Goal: Task Accomplishment & Management: Use online tool/utility

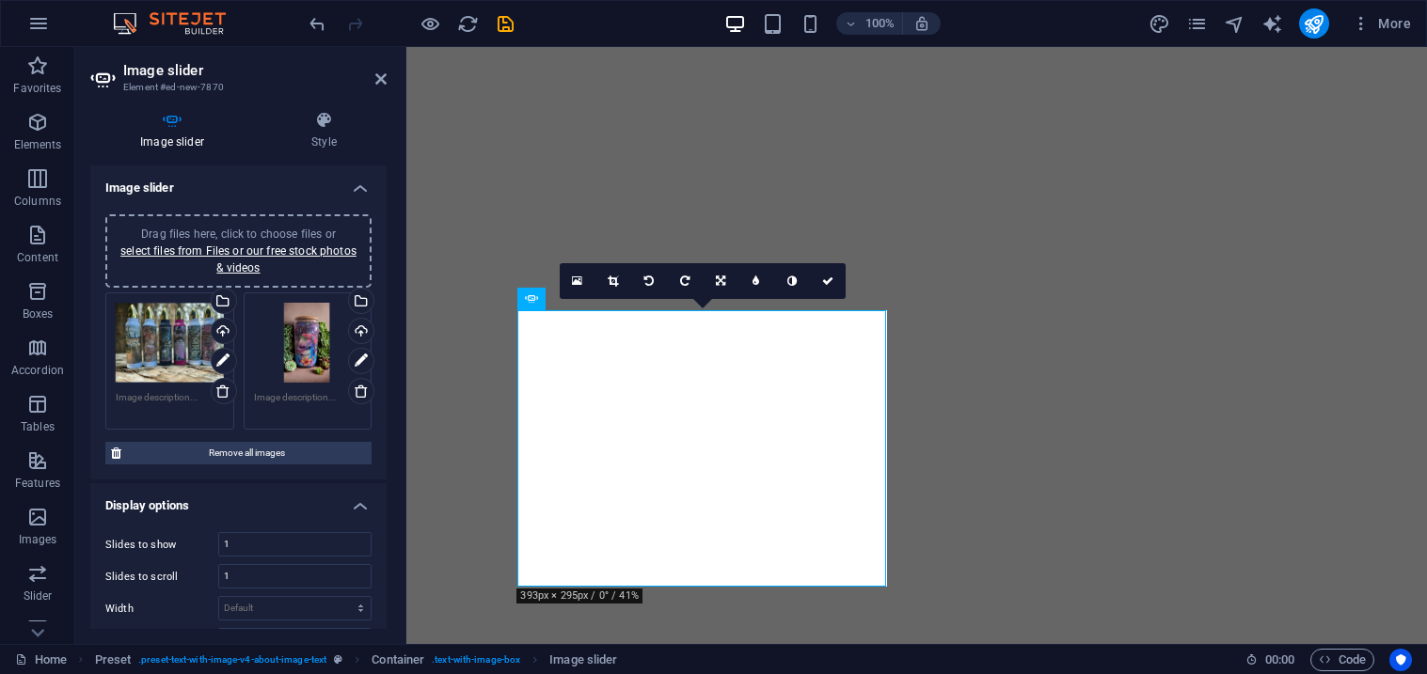
select select "fade"
select select "ms"
select select "s"
select select "progressive"
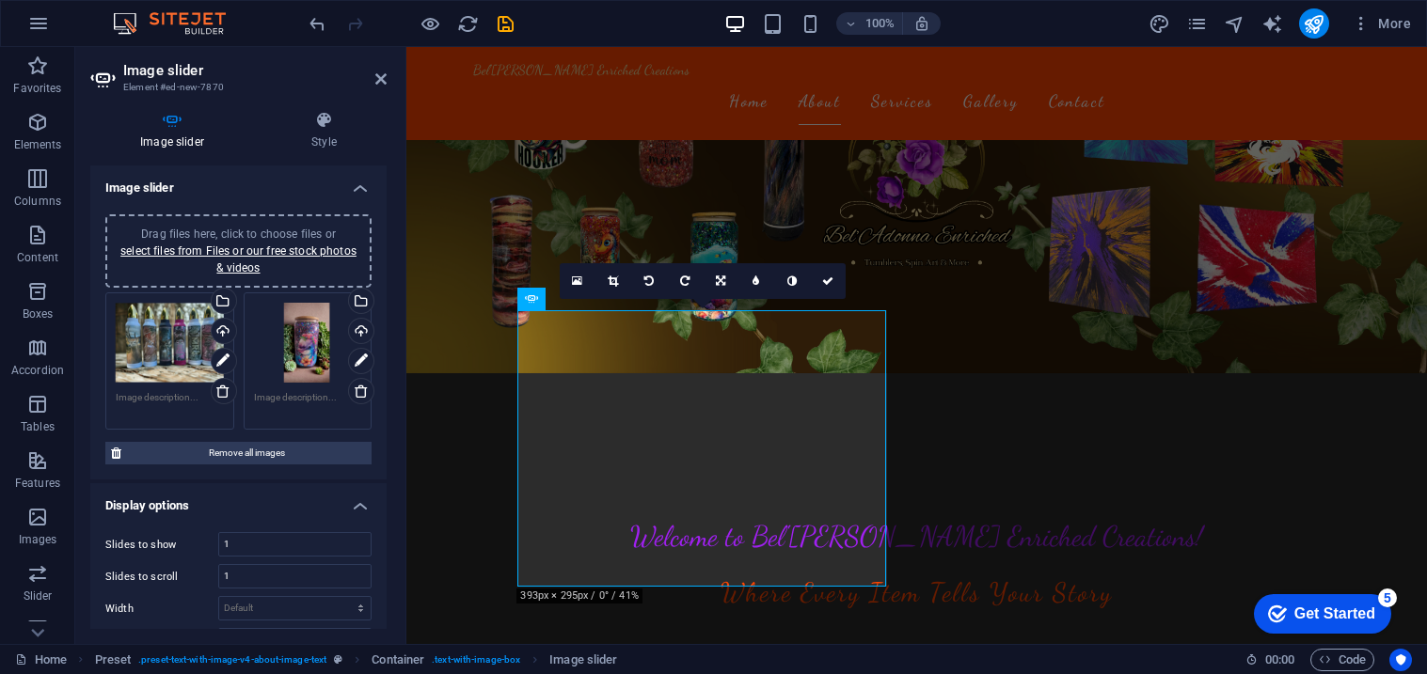
scroll to position [225, 0]
click at [275, 226] on div "Drag files here, click to choose files or select files from Files or our free s…" at bounding box center [239, 251] width 244 height 51
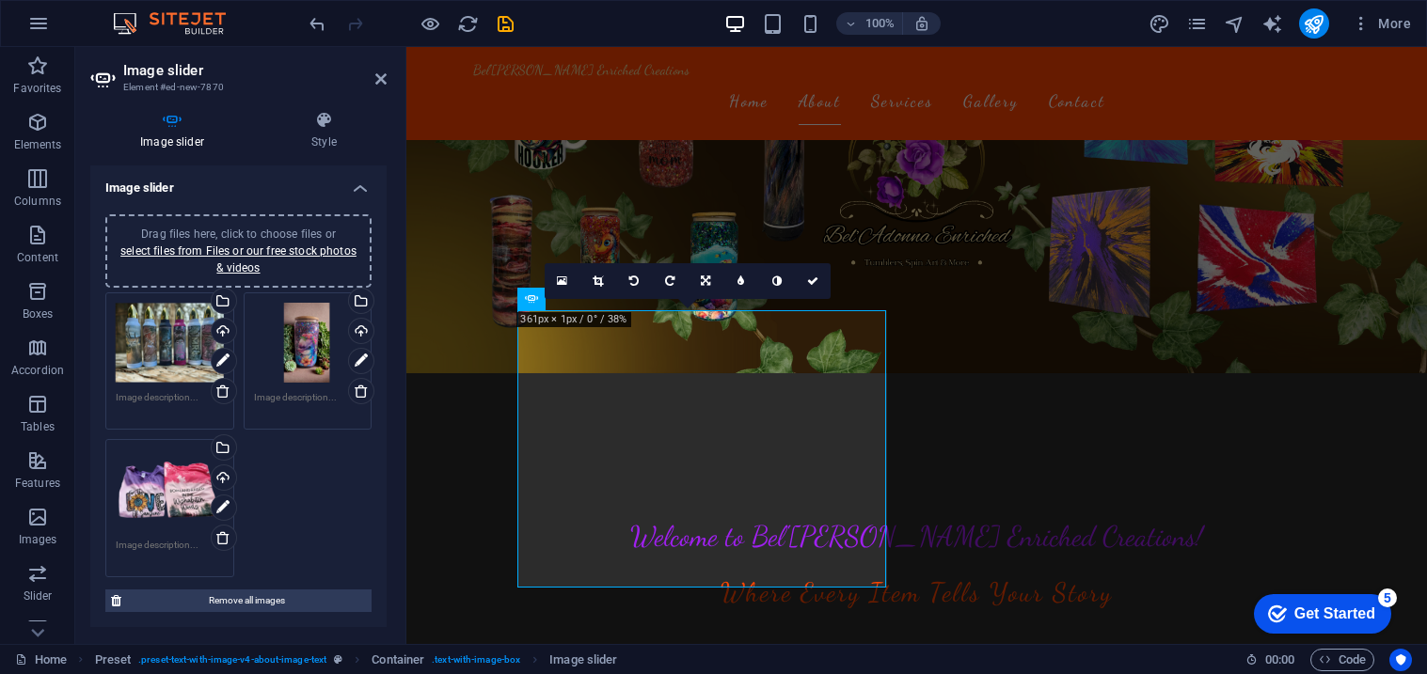
click at [299, 231] on span "Drag files here, click to choose files or select files from Files or our free s…" at bounding box center [238, 251] width 236 height 47
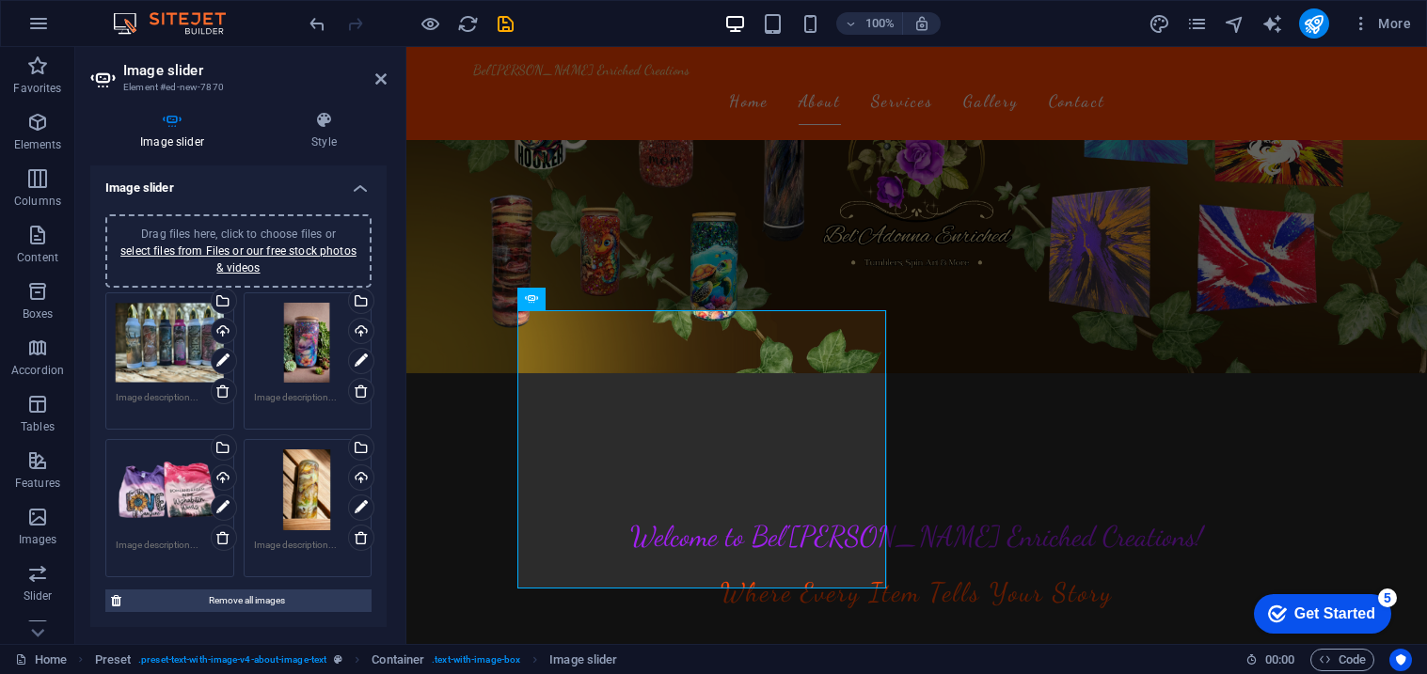
click at [317, 218] on div "Drag files here, click to choose files or select files from Files or our free s…" at bounding box center [238, 250] width 266 height 73
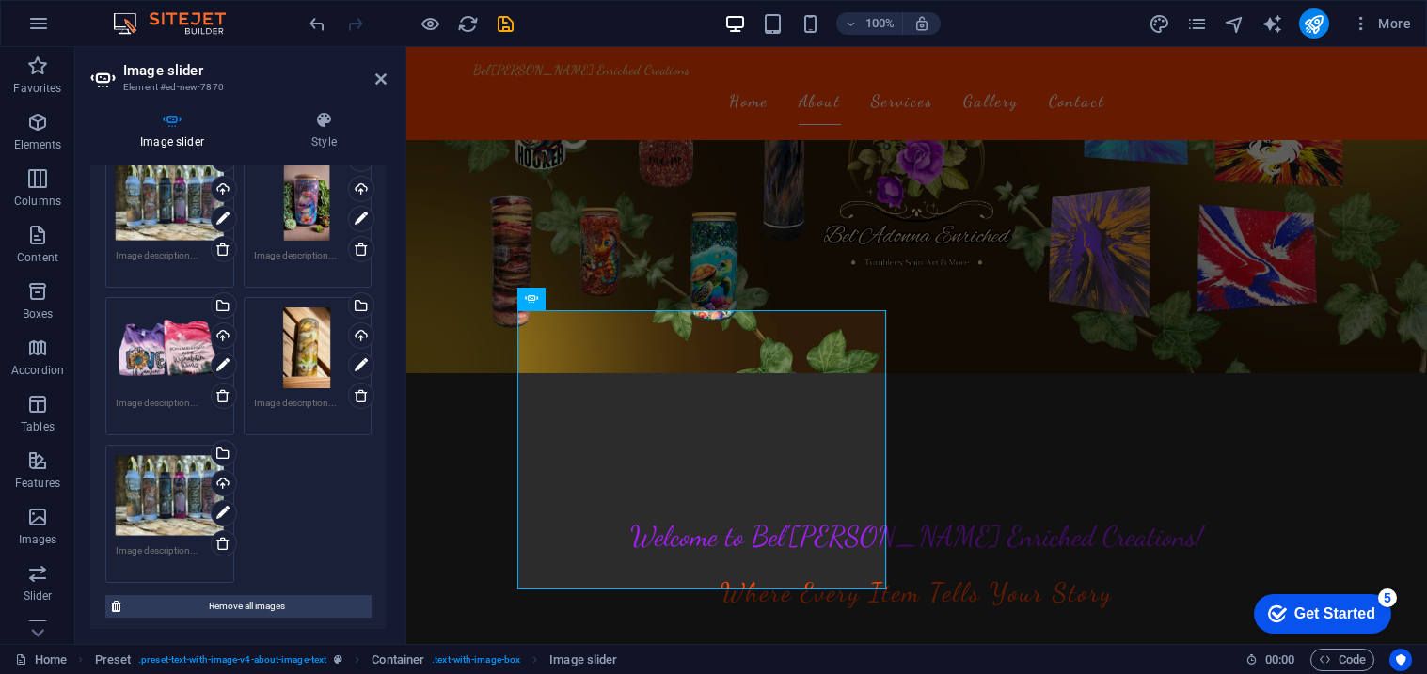
scroll to position [145, 0]
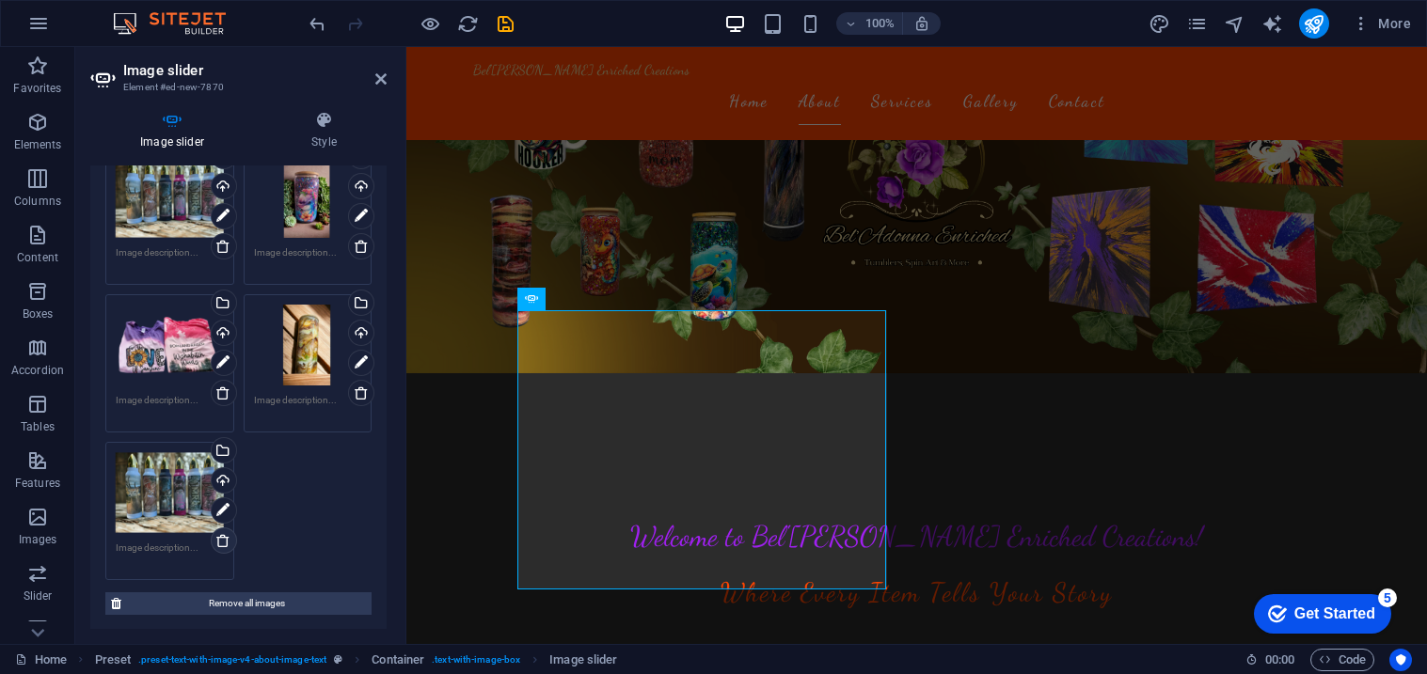
click at [227, 543] on icon at bounding box center [222, 540] width 15 height 15
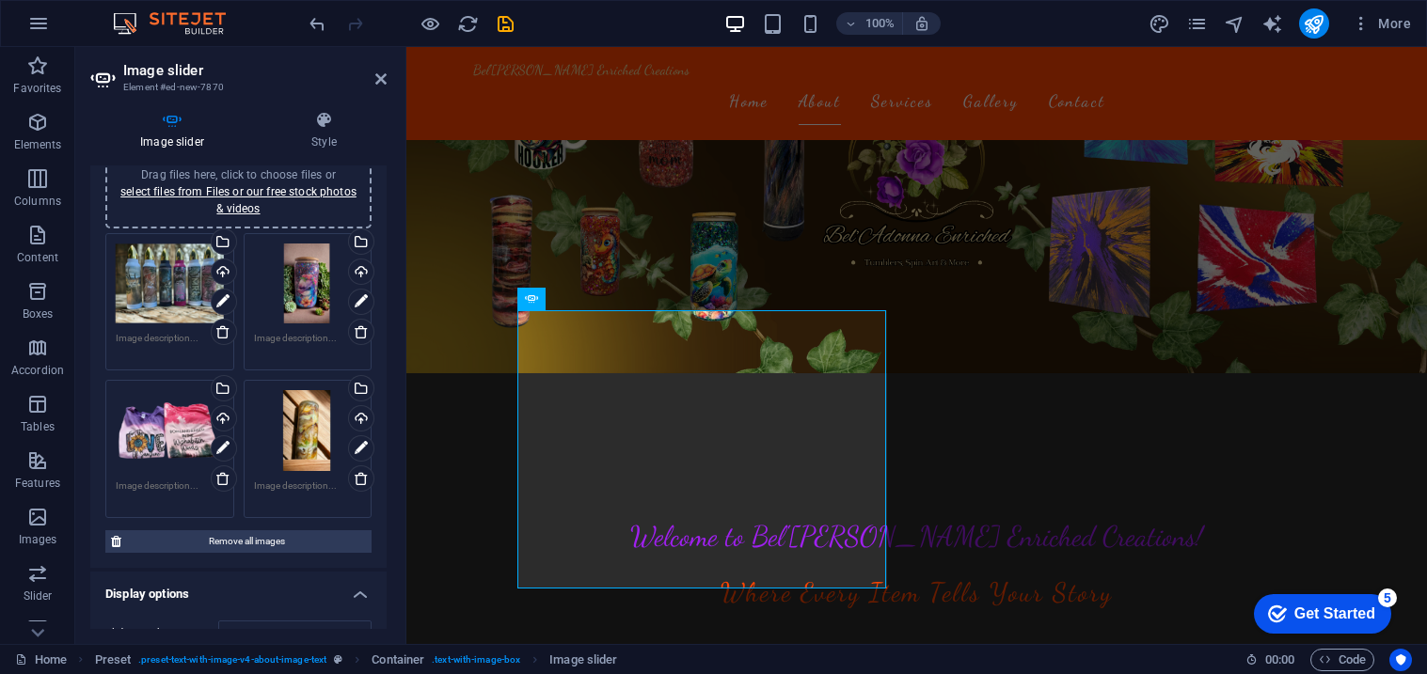
scroll to position [24, 0]
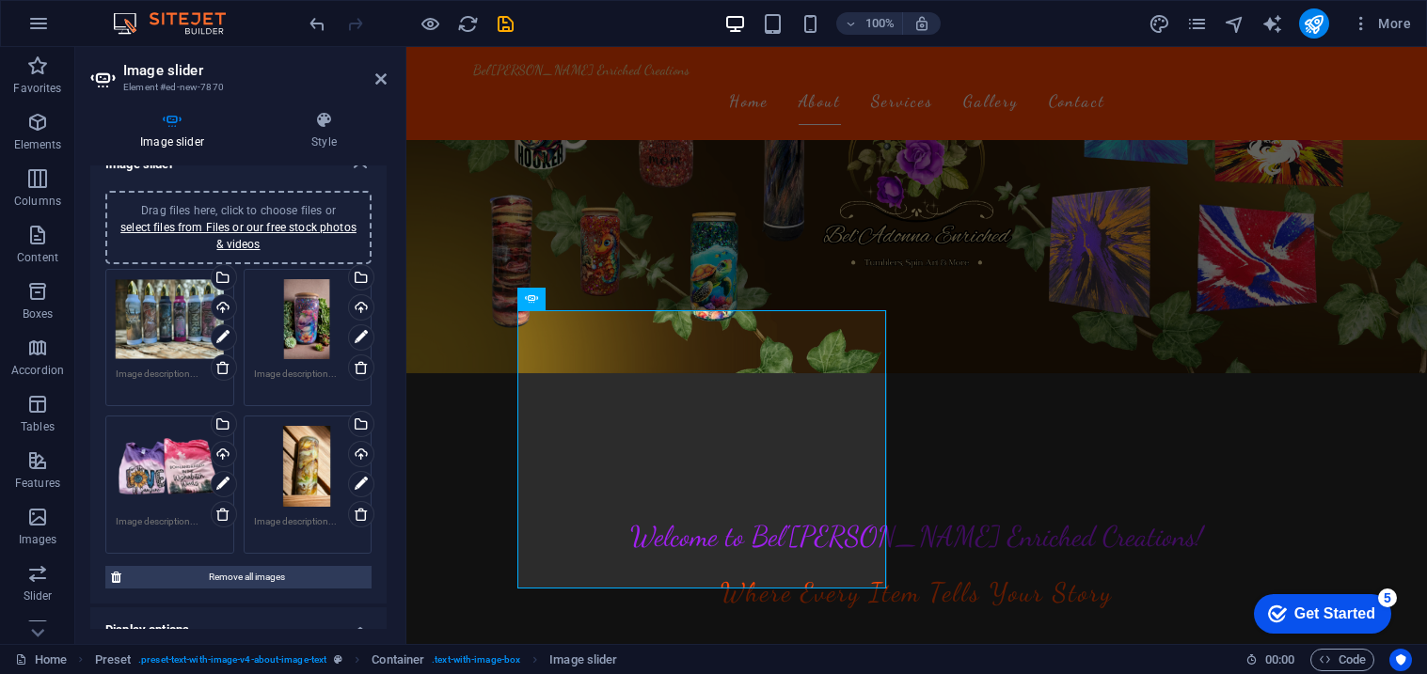
click at [316, 209] on span "Drag files here, click to choose files or select files from Files or our free s…" at bounding box center [238, 227] width 236 height 47
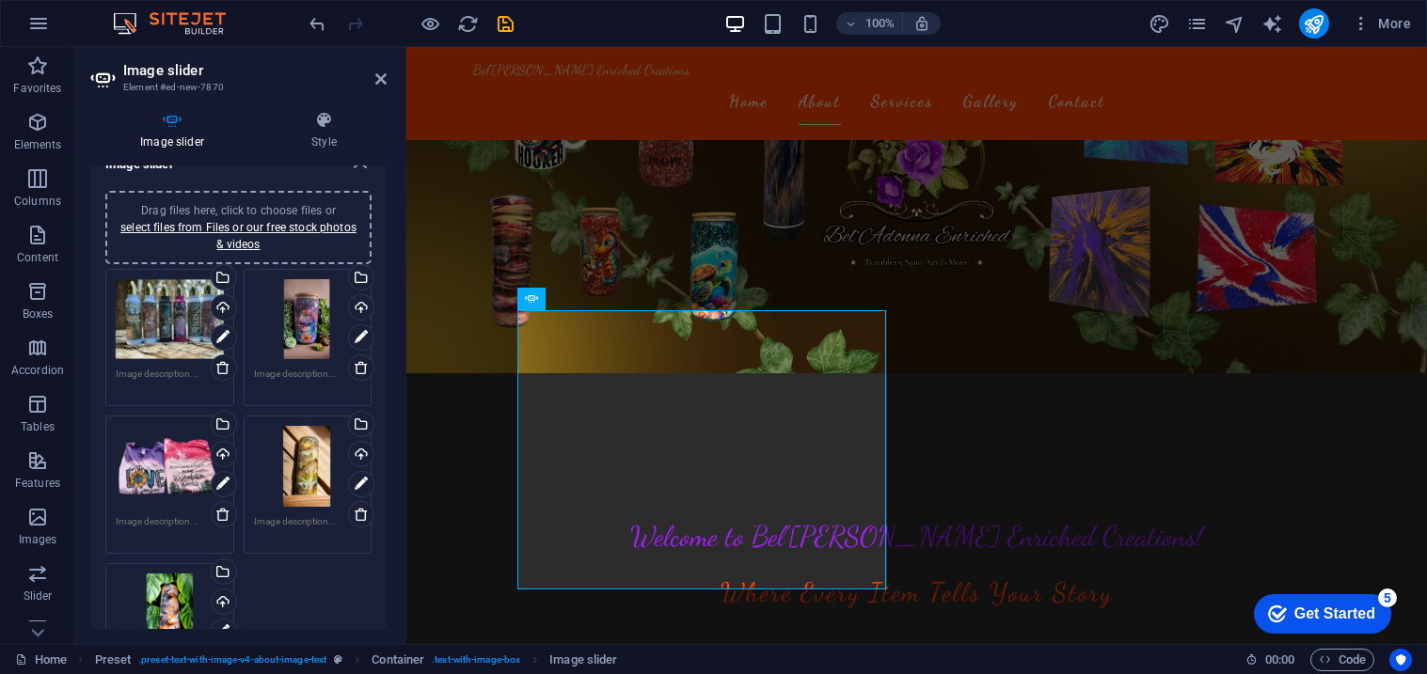
click at [136, 202] on div "Drag files here, click to choose files or select files from Files or our free s…" at bounding box center [239, 227] width 244 height 51
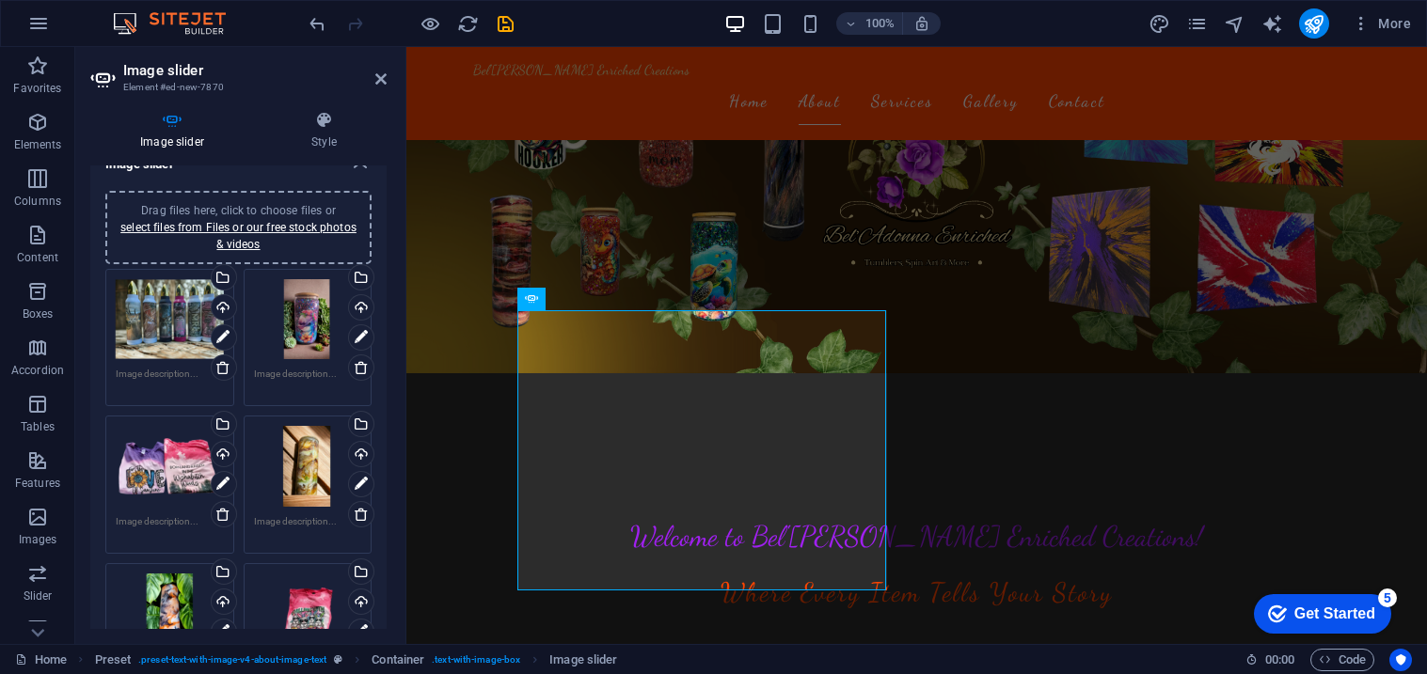
click at [255, 204] on span "Drag files here, click to choose files or select files from Files or our free s…" at bounding box center [238, 227] width 236 height 47
click at [294, 212] on span "Drag files here, click to choose files or select files from Files or our free s…" at bounding box center [238, 227] width 236 height 47
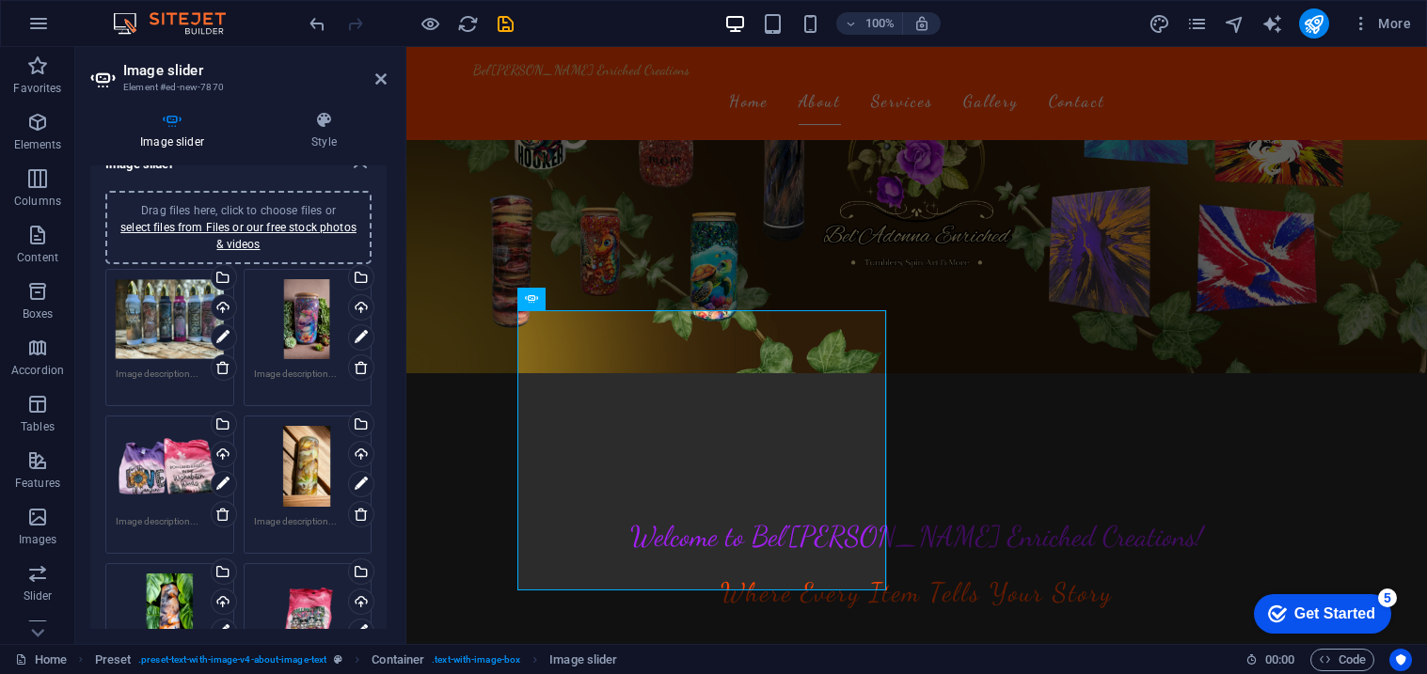
drag, startPoint x: 388, startPoint y: 268, endPoint x: 382, endPoint y: 296, distance: 28.8
click at [382, 296] on div "Image slider Style Image slider Drag files here, click to choose files or selec…" at bounding box center [238, 370] width 326 height 548
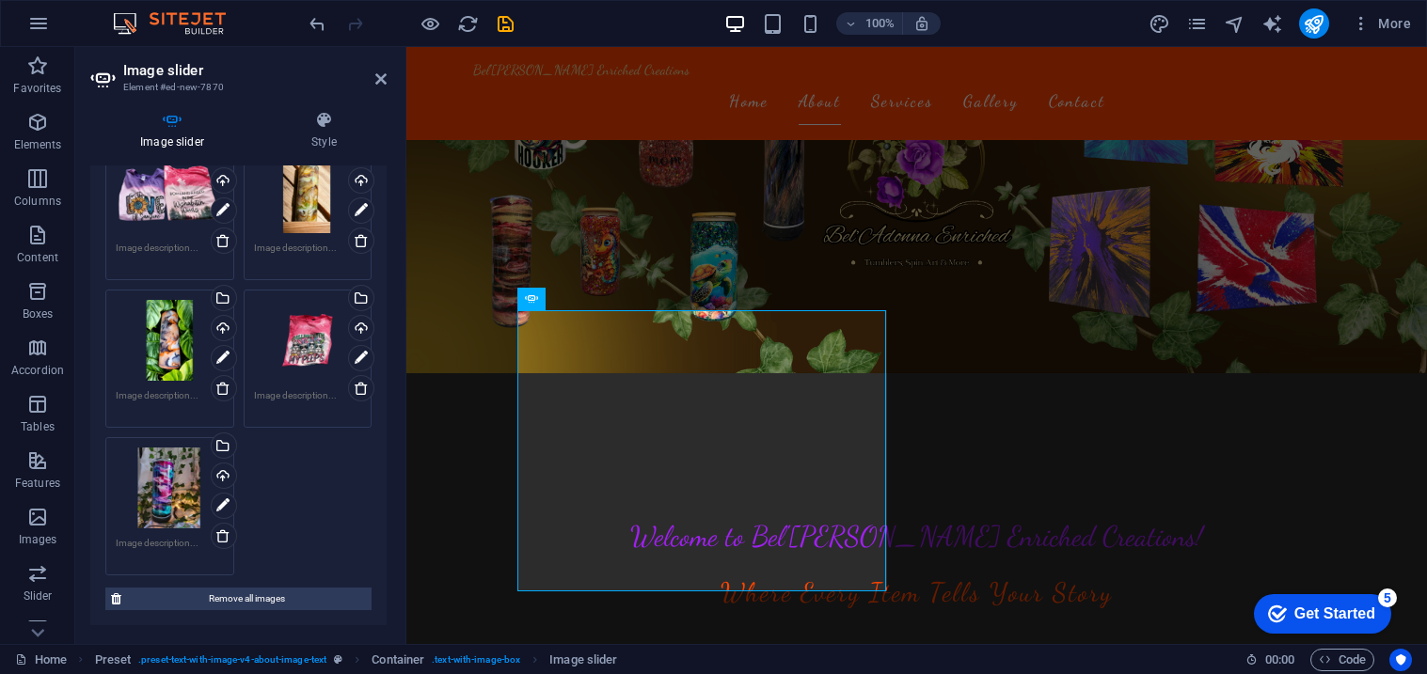
scroll to position [287, 0]
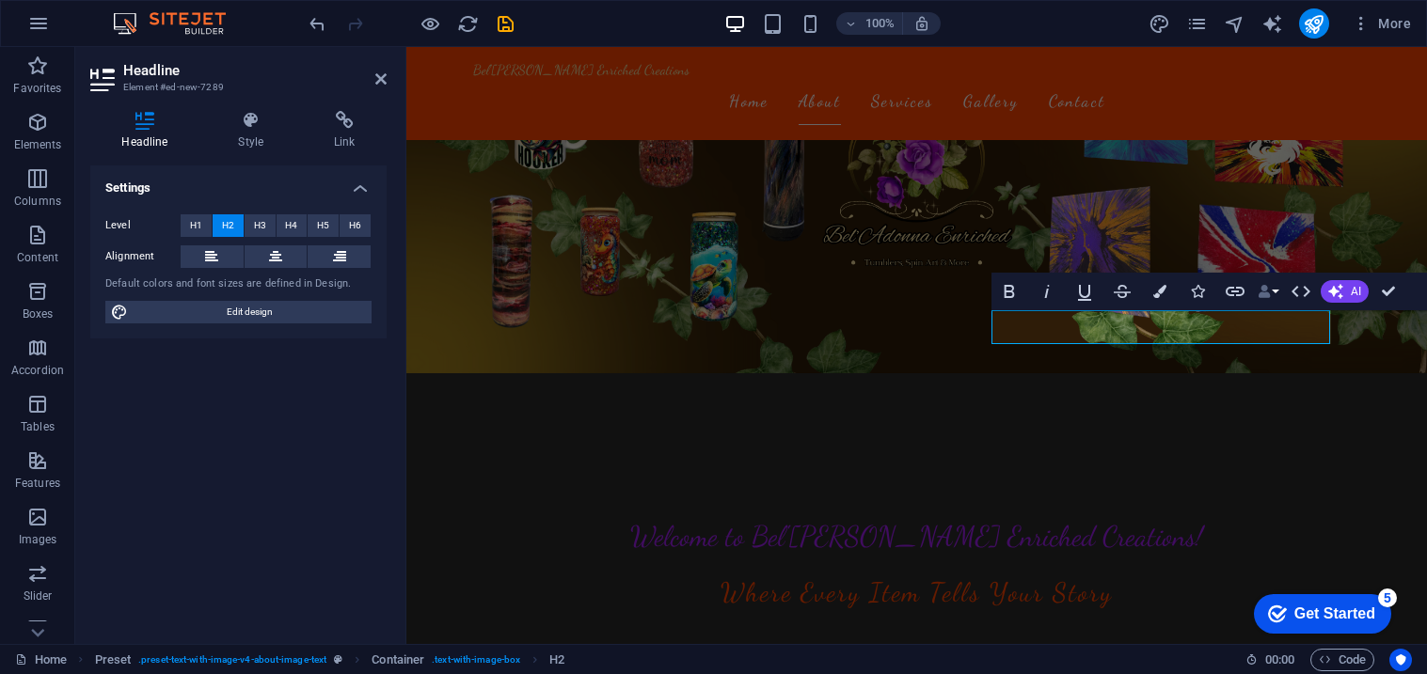
click at [1274, 294] on button "Data Bindings" at bounding box center [1268, 292] width 26 height 38
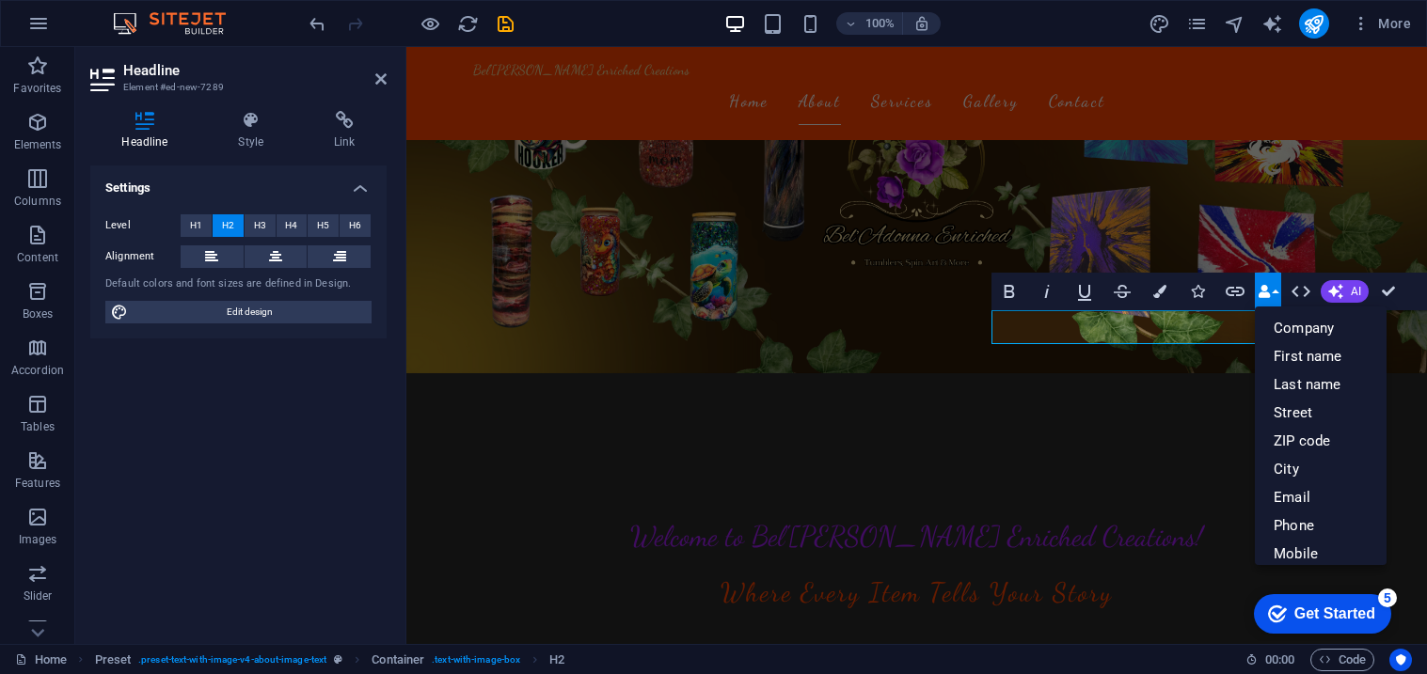
click at [1274, 294] on button "Data Bindings" at bounding box center [1268, 292] width 26 height 38
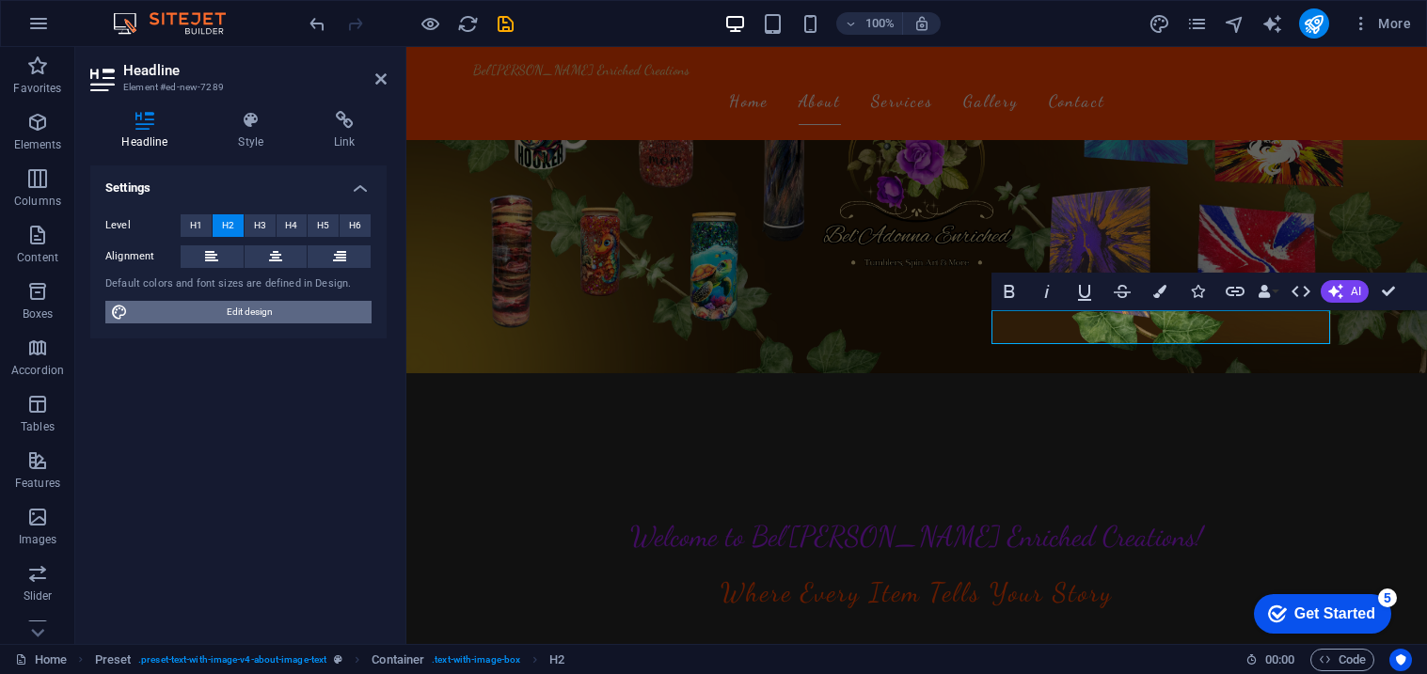
click at [355, 317] on span "Edit design" at bounding box center [250, 312] width 232 height 23
select select "rem"
select select "200"
select select "px"
select select "rem"
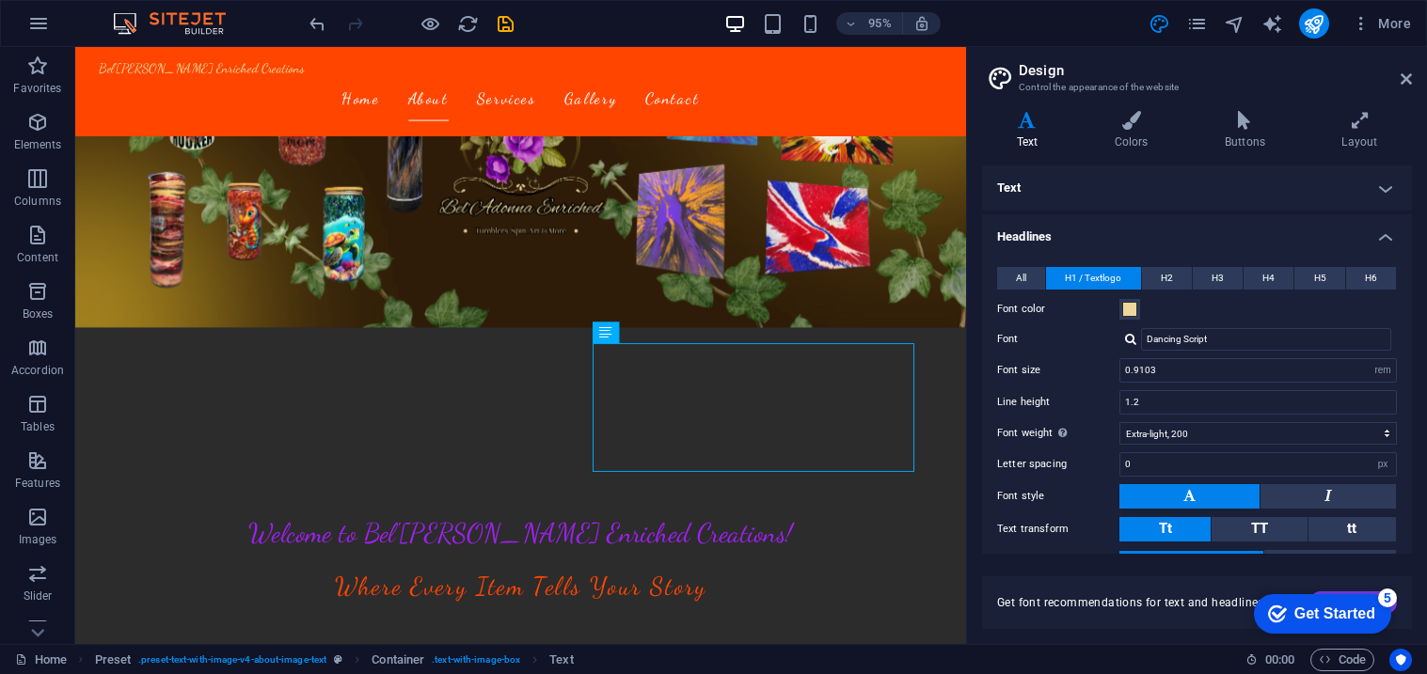
drag, startPoint x: 1414, startPoint y: 259, endPoint x: 1396, endPoint y: 294, distance: 40.0
click at [1396, 294] on div "Variants Text Colors Buttons Layout Text Standard Bold Links Font color Font Fo…" at bounding box center [1197, 370] width 460 height 548
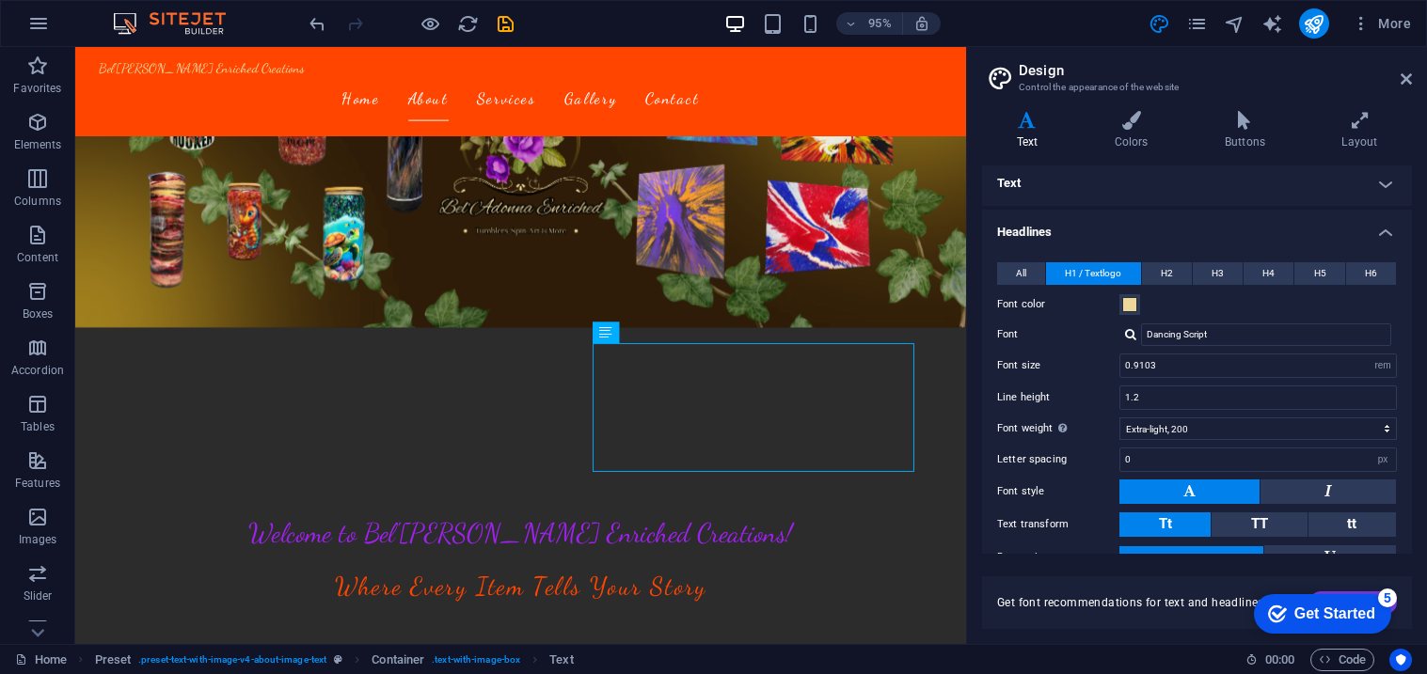
scroll to position [0, 0]
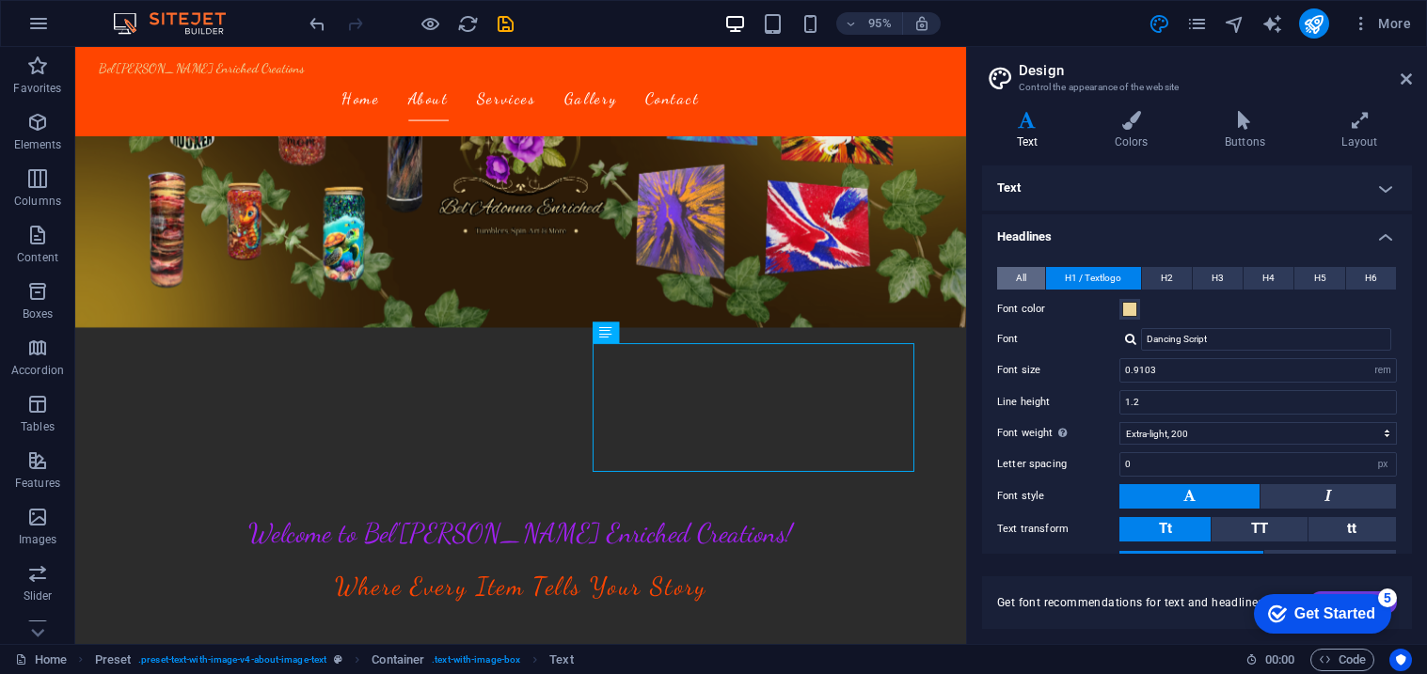
click at [1020, 277] on span "All" at bounding box center [1021, 278] width 10 height 23
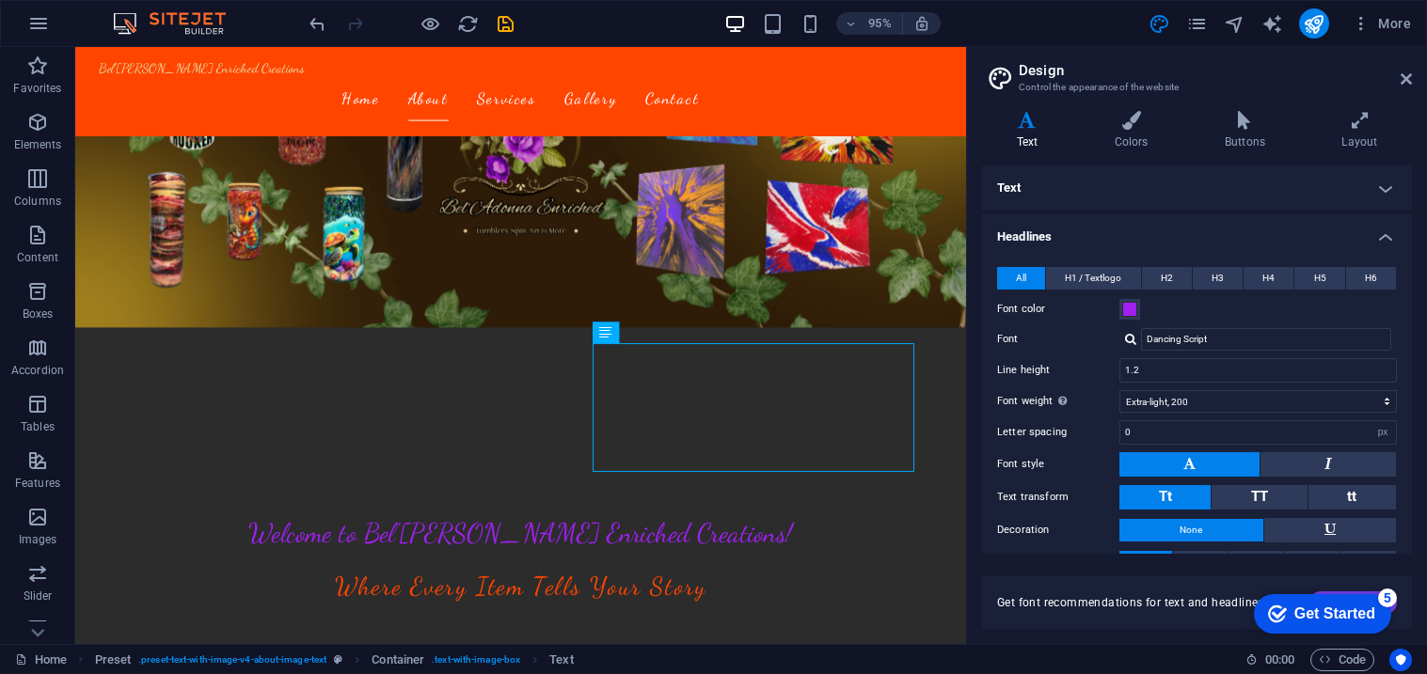
click at [1107, 195] on h4 "Text" at bounding box center [1197, 188] width 430 height 45
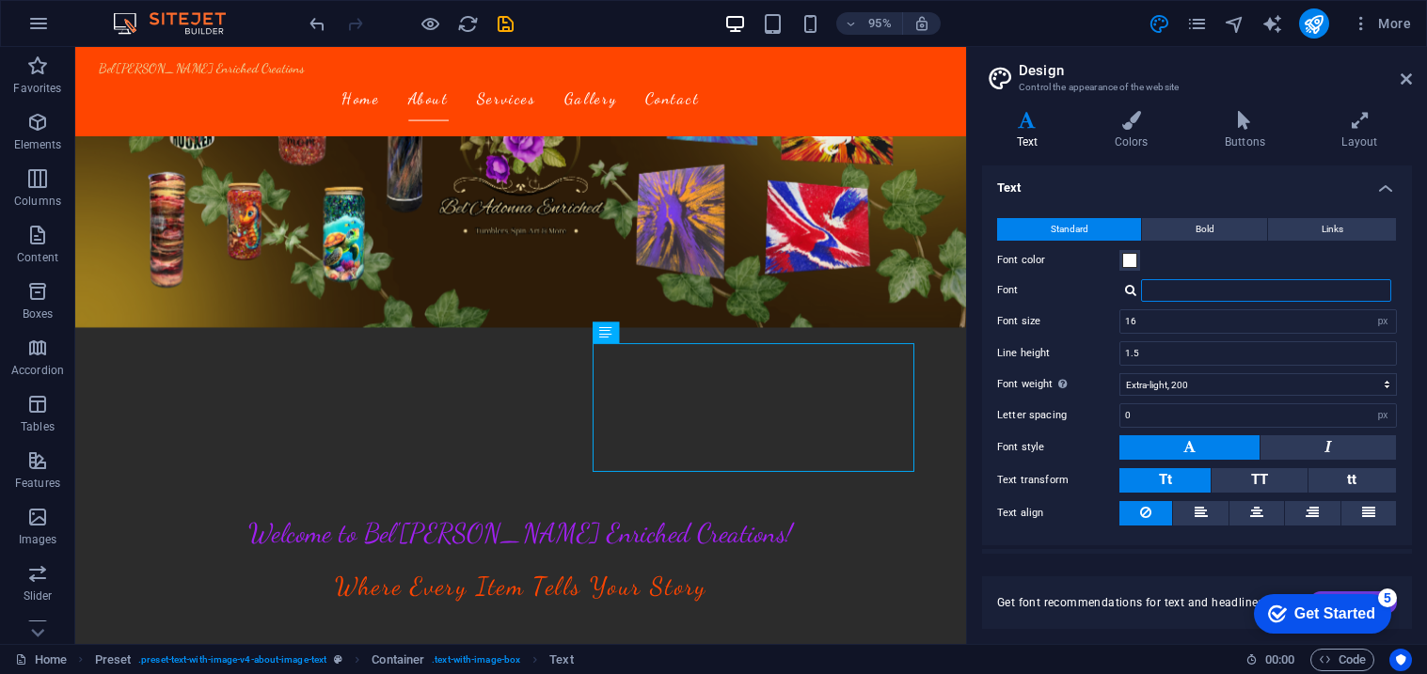
click at [1163, 300] on input "Font" at bounding box center [1266, 290] width 250 height 23
click at [1131, 293] on div at bounding box center [1130, 290] width 11 height 12
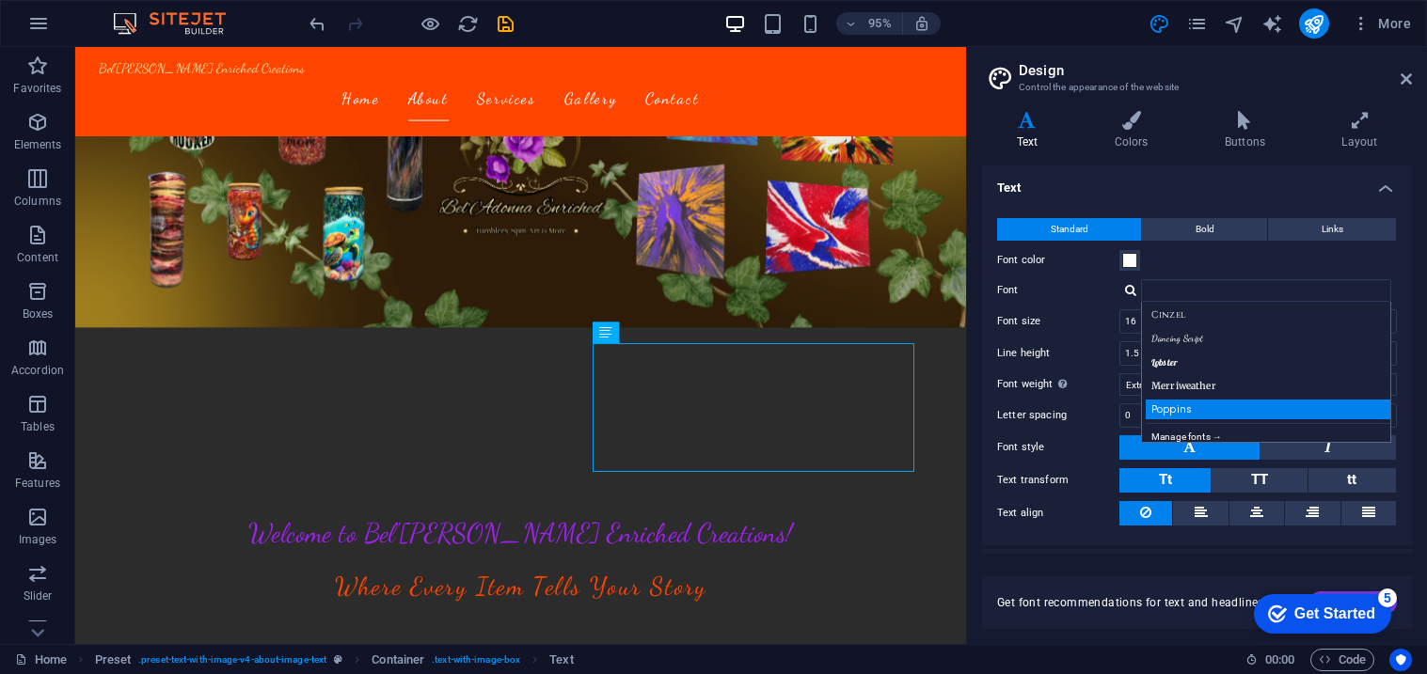
click at [1231, 403] on div "Poppins" at bounding box center [1270, 410] width 248 height 20
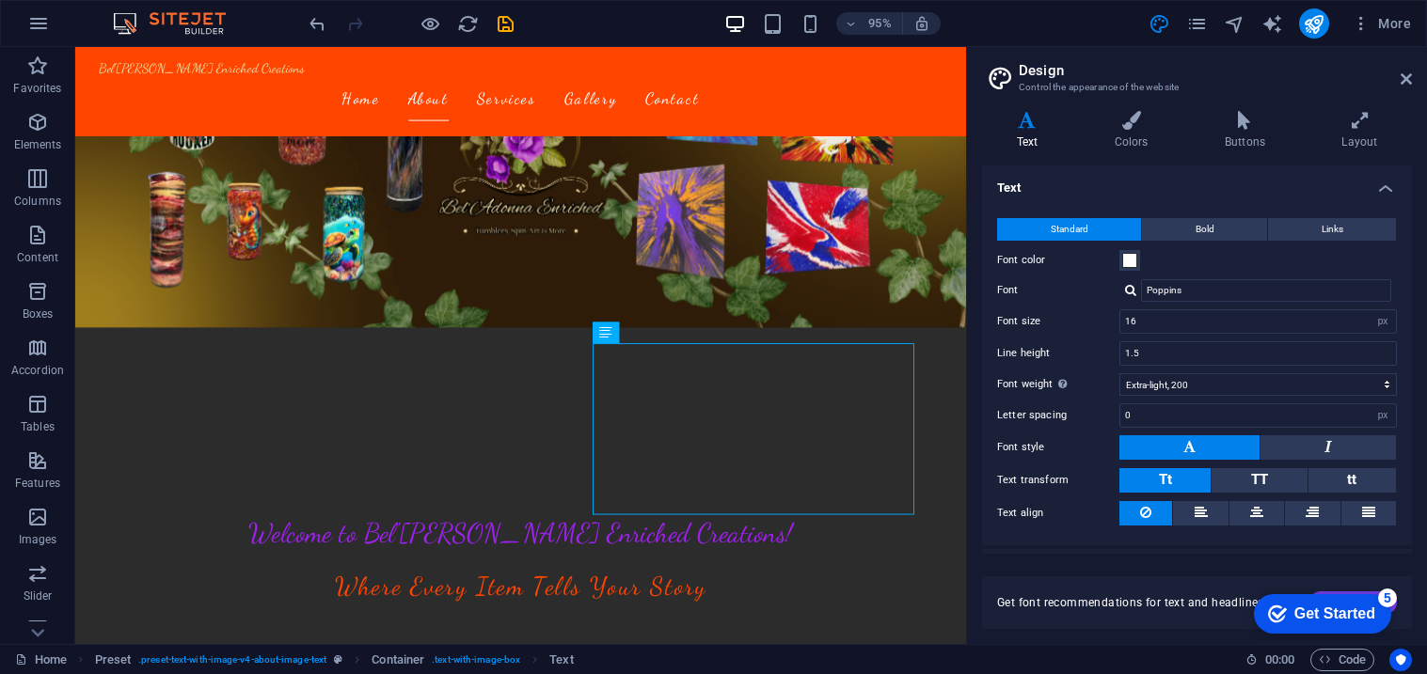
click at [1131, 284] on div at bounding box center [1130, 290] width 11 height 12
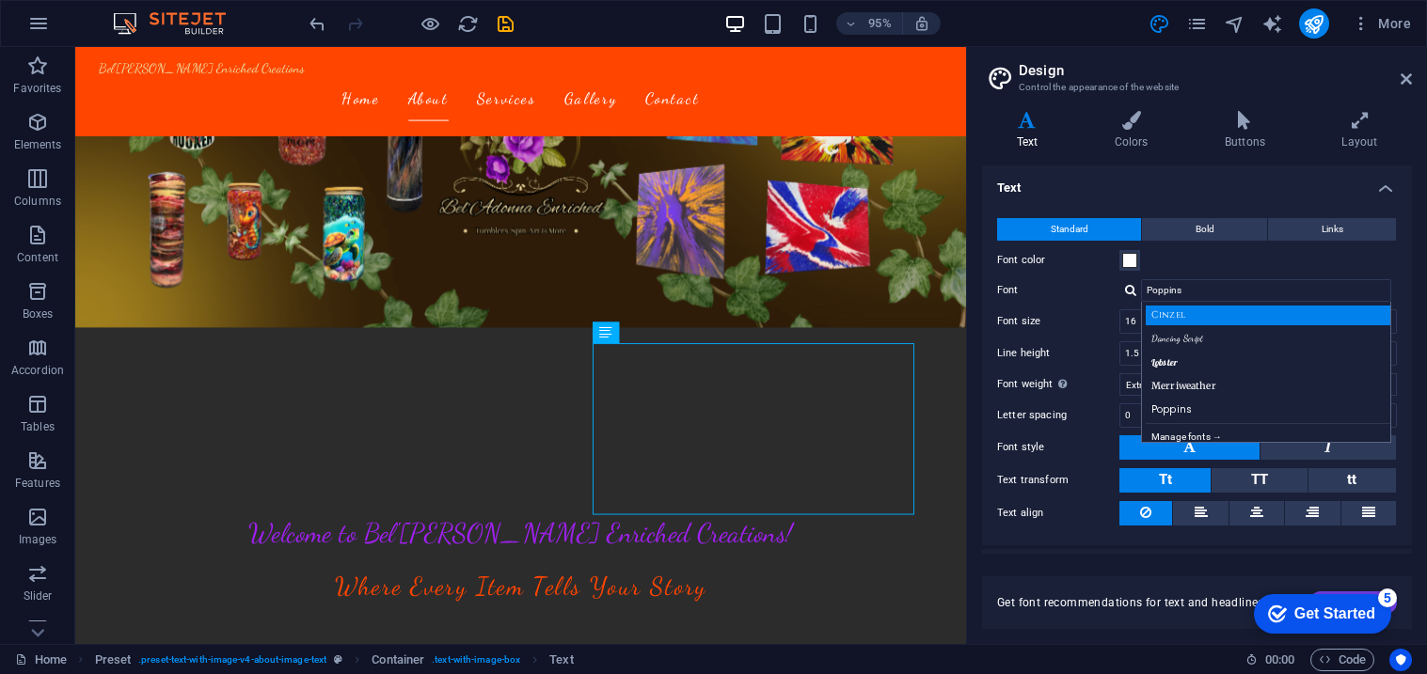
click at [1202, 307] on div "Cinzel" at bounding box center [1270, 316] width 248 height 20
type input "Cinzel"
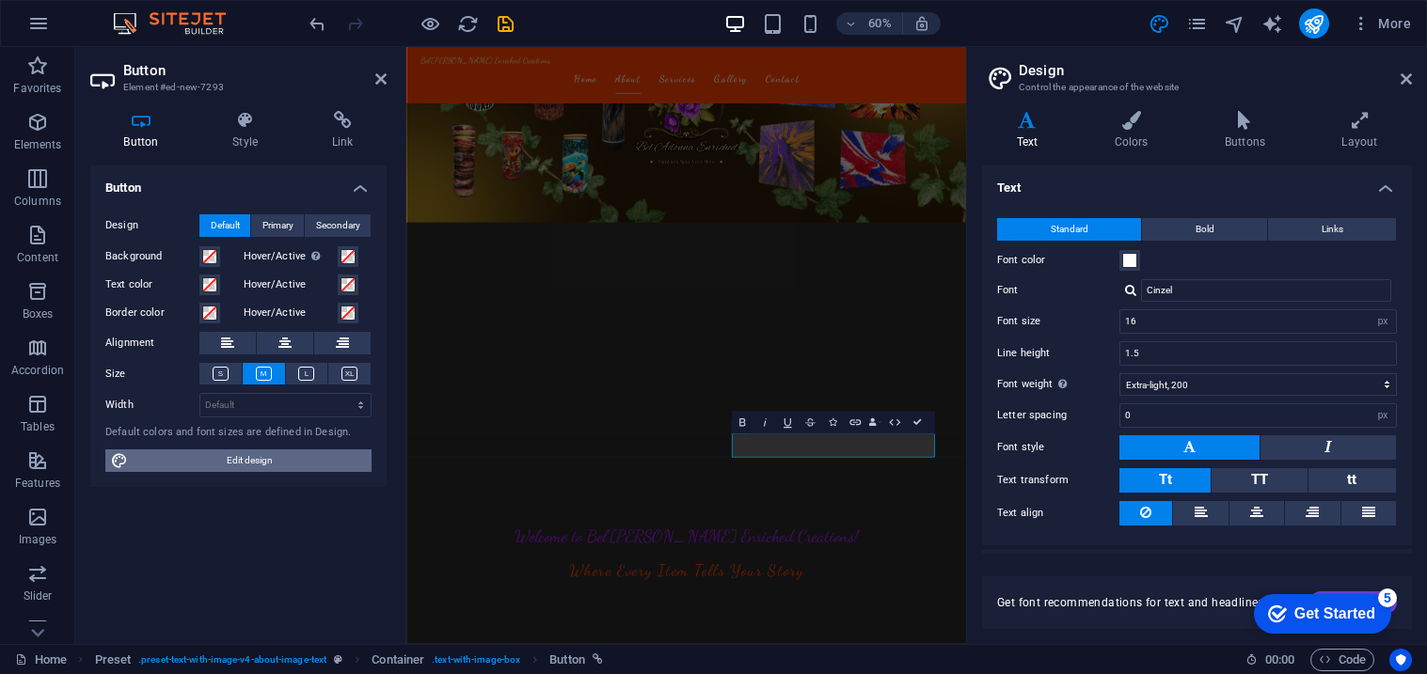
click at [290, 467] on span "Edit design" at bounding box center [250, 461] width 232 height 23
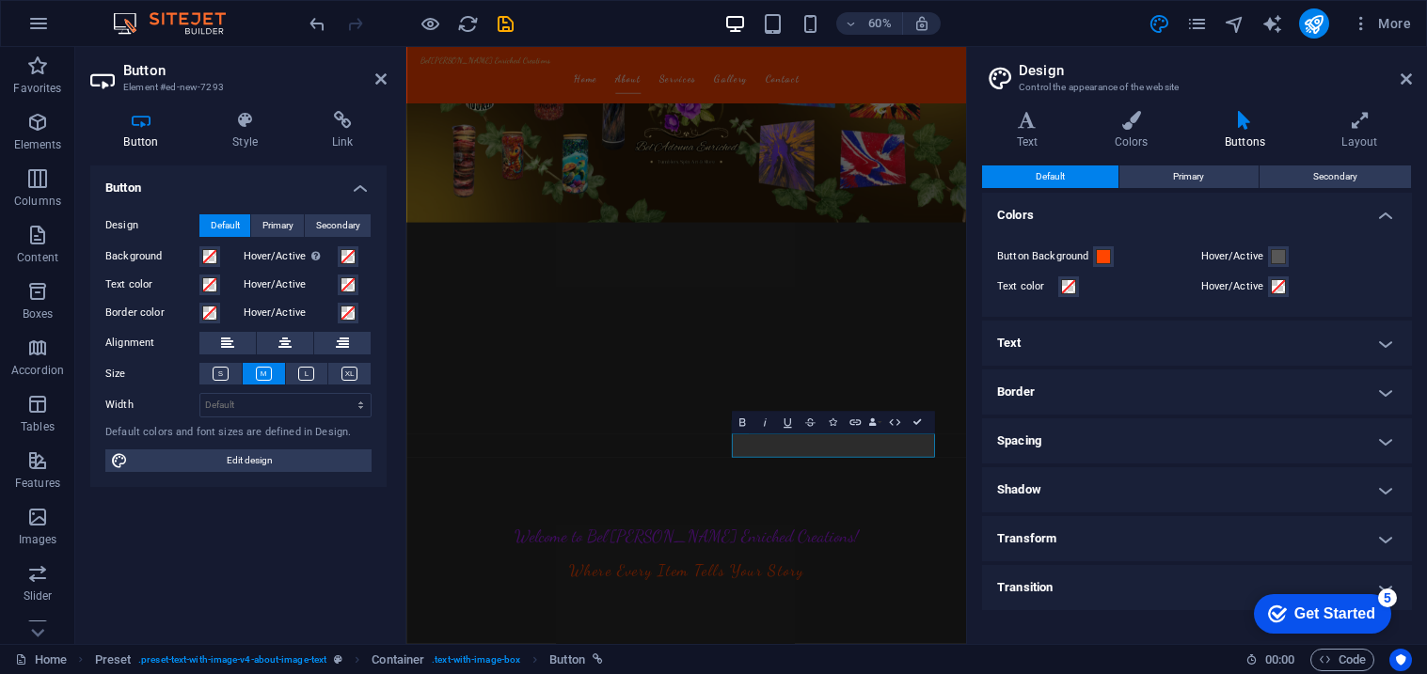
click at [1086, 348] on h4 "Text" at bounding box center [1197, 343] width 430 height 45
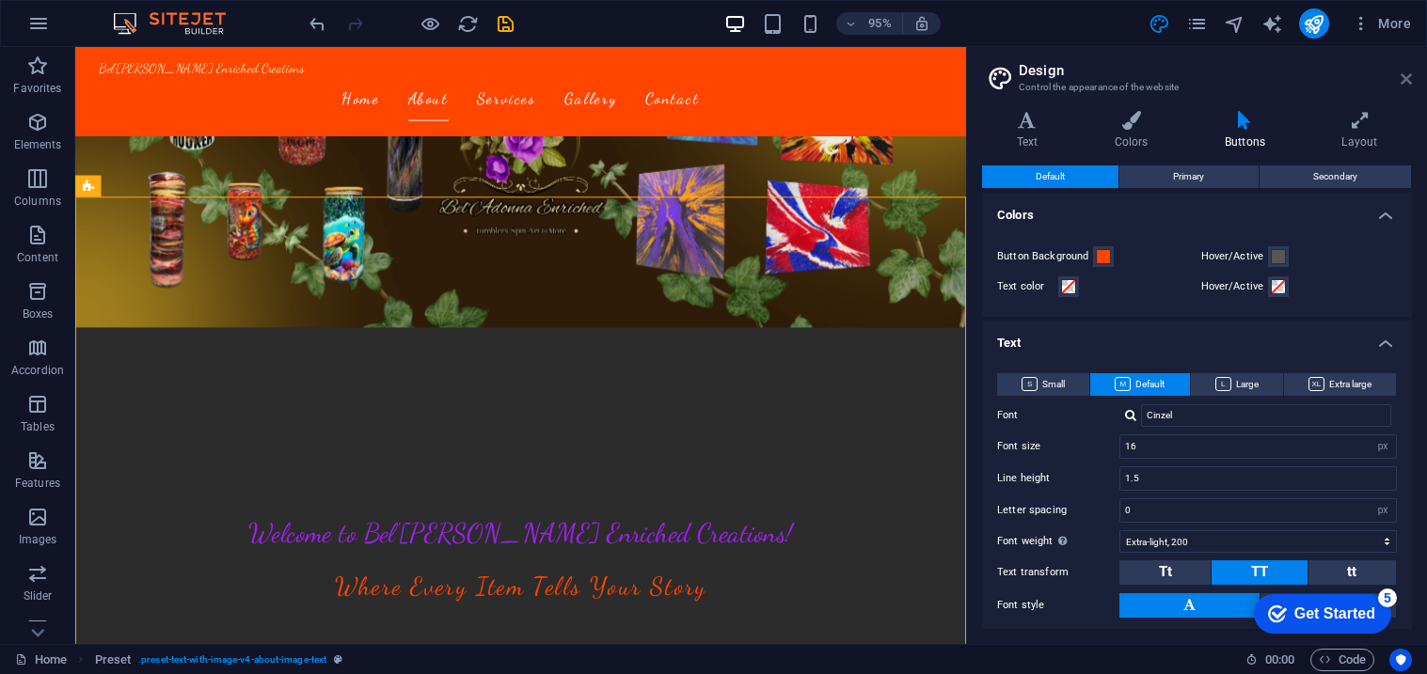
click at [1405, 78] on icon at bounding box center [1405, 78] width 11 height 15
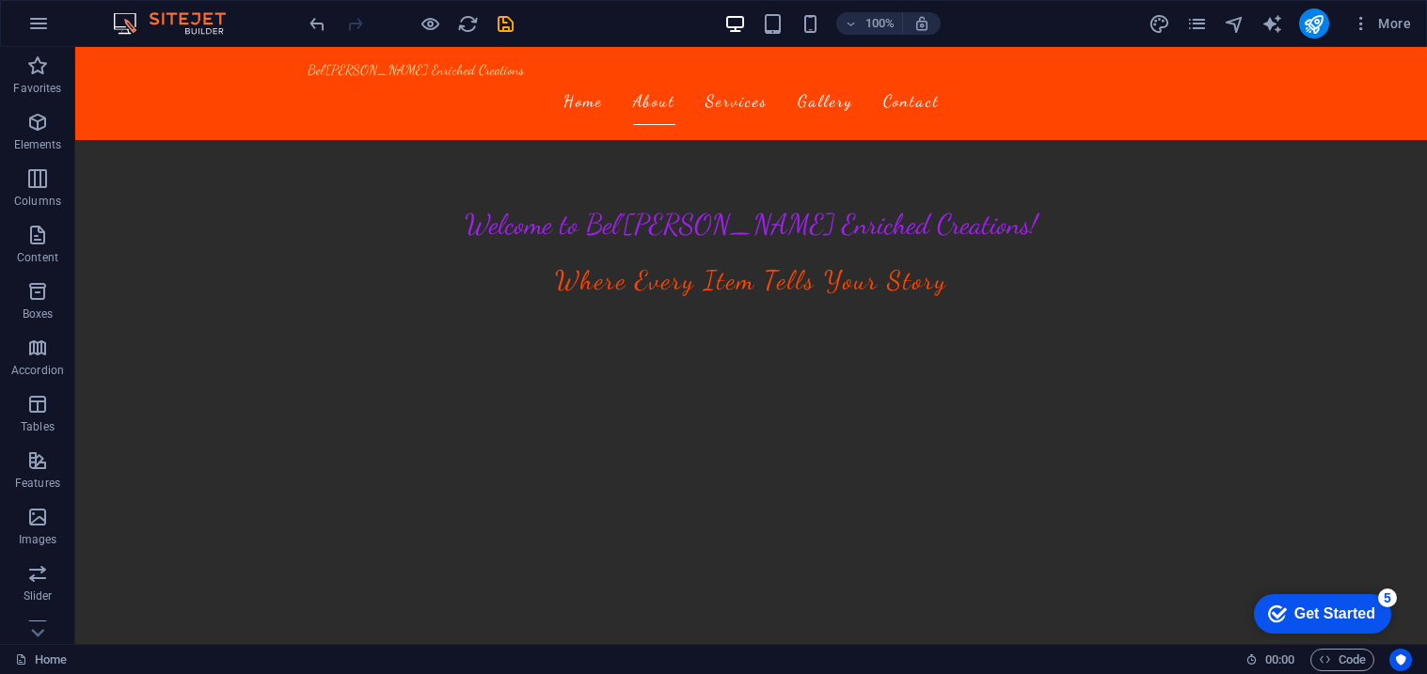
scroll to position [504, 0]
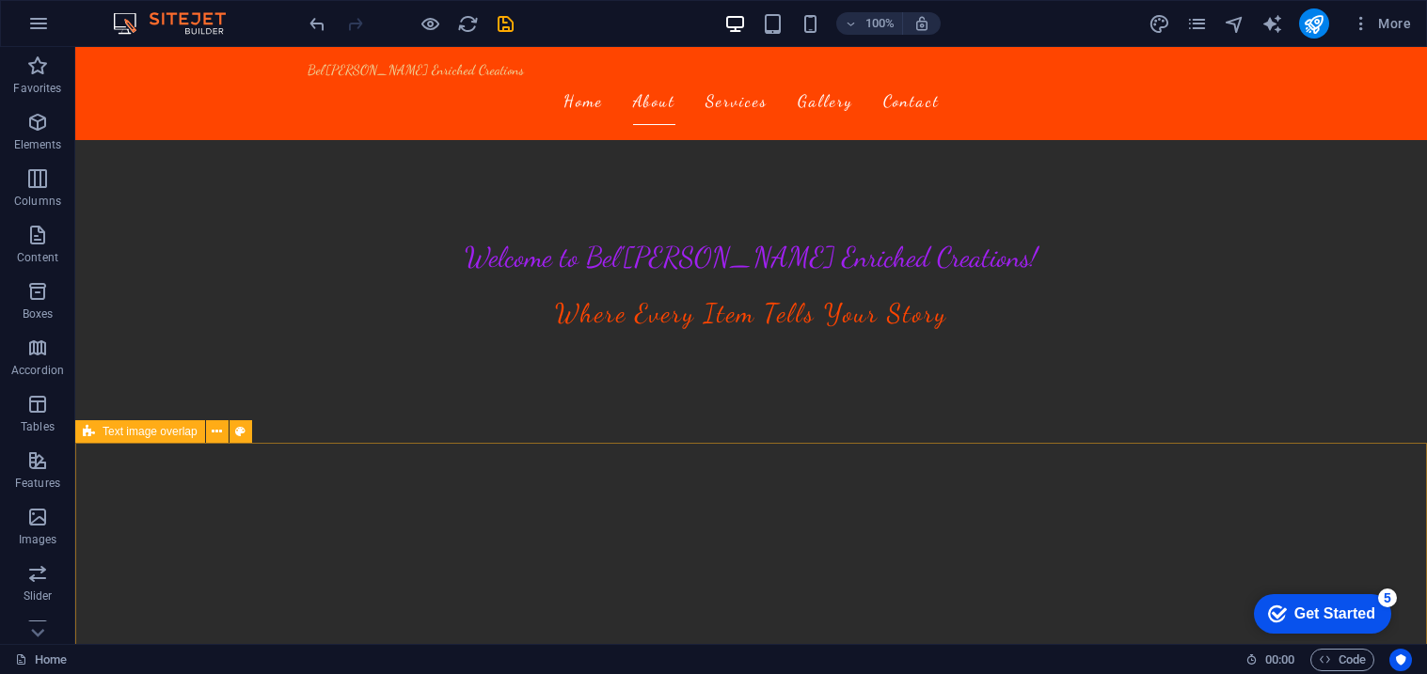
click at [148, 432] on span "Text image overlap" at bounding box center [150, 431] width 95 height 11
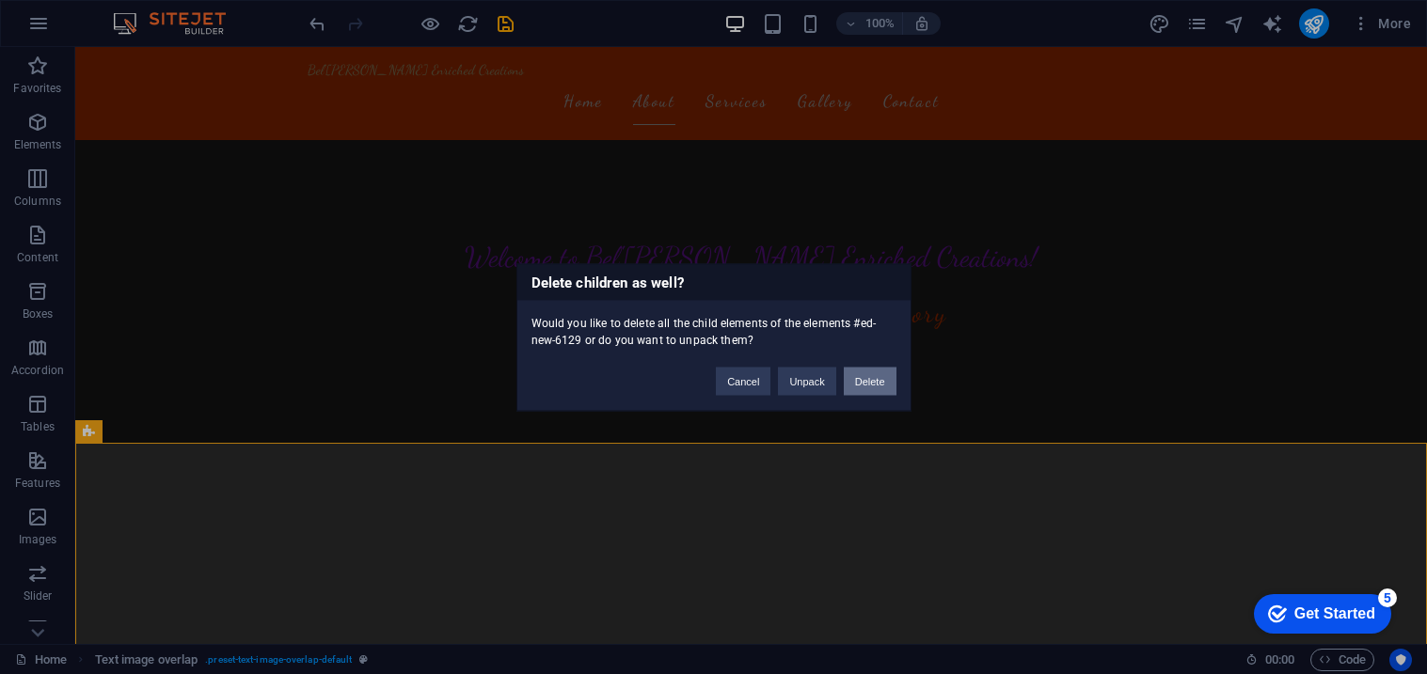
click at [884, 382] on button "Delete" at bounding box center [870, 381] width 53 height 28
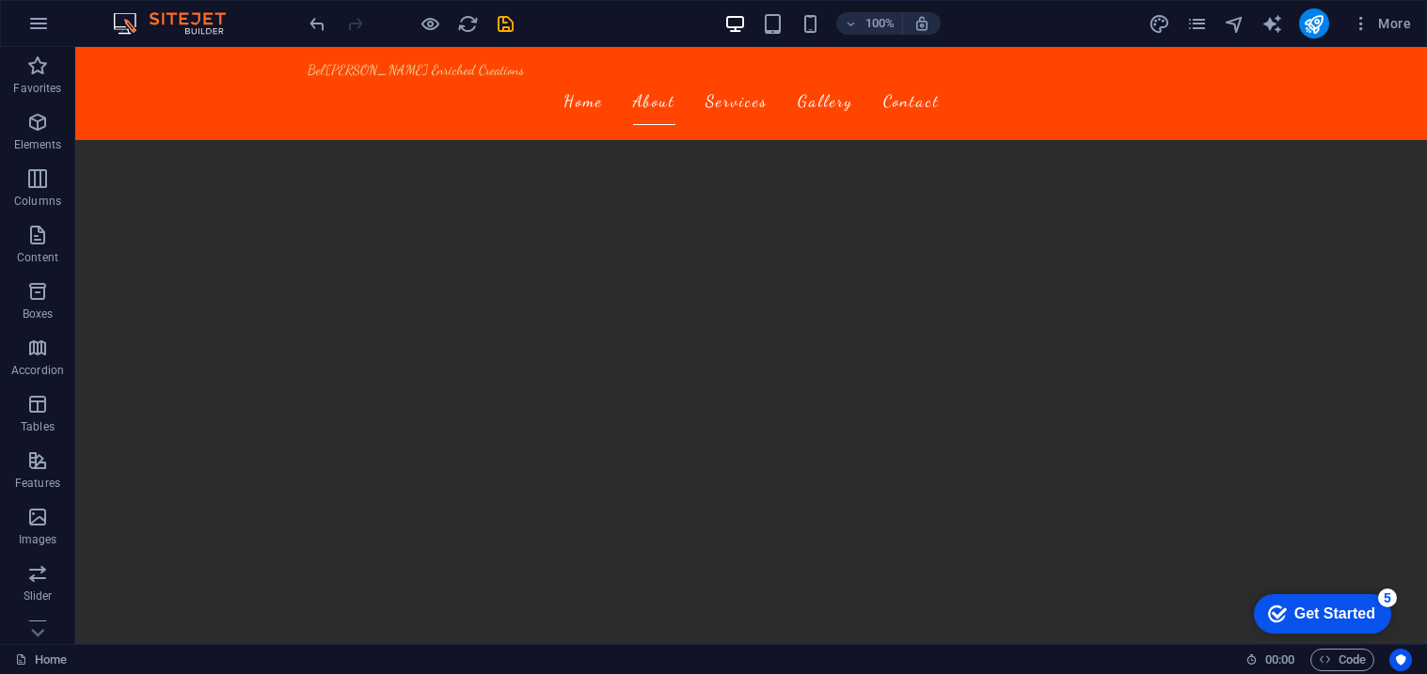
scroll to position [1677, 0]
